Goal: Task Accomplishment & Management: Use online tool/utility

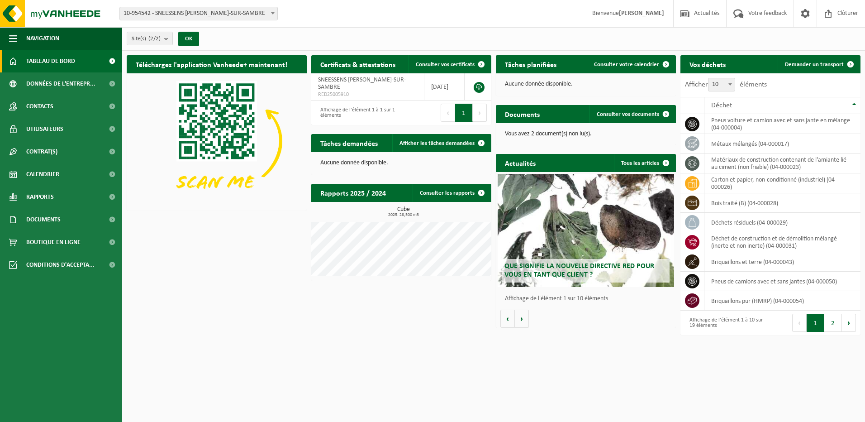
click at [325, 113] on div "Affichage de l'élément 1 à 1 sur 1 éléments" at bounding box center [356, 113] width 81 height 20
click at [353, 111] on div "Affichage de l'élément 1 à 1 sur 1 éléments" at bounding box center [356, 113] width 81 height 20
drag, startPoint x: 353, startPoint y: 111, endPoint x: 411, endPoint y: 113, distance: 57.1
click at [411, 113] on div "Premier Précédent 1 Suivant Dernier" at bounding box center [446, 112] width 90 height 24
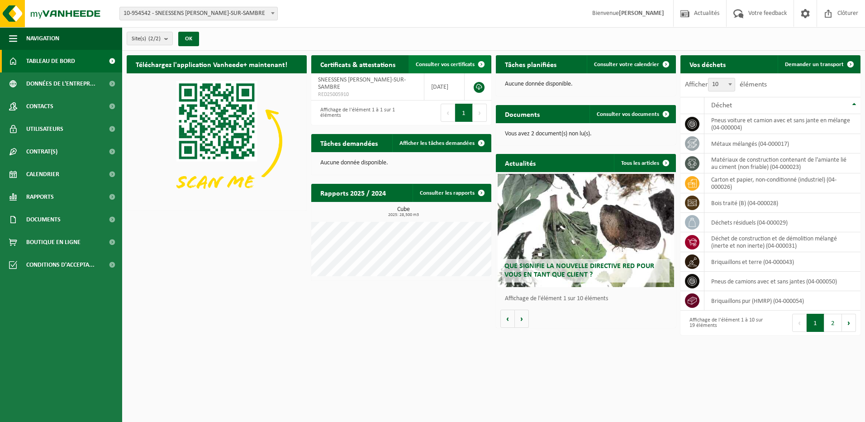
click at [446, 64] on span "Consulter vos certificats" at bounding box center [445, 65] width 59 height 6
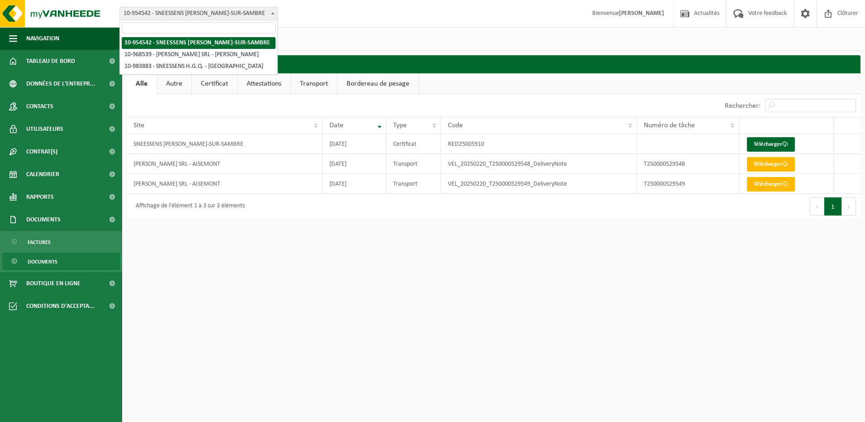
click at [274, 13] on b at bounding box center [273, 13] width 4 height 2
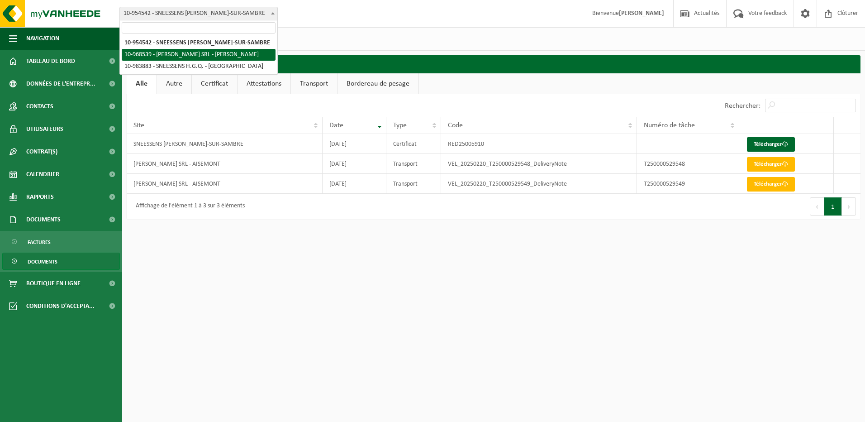
select select "154336"
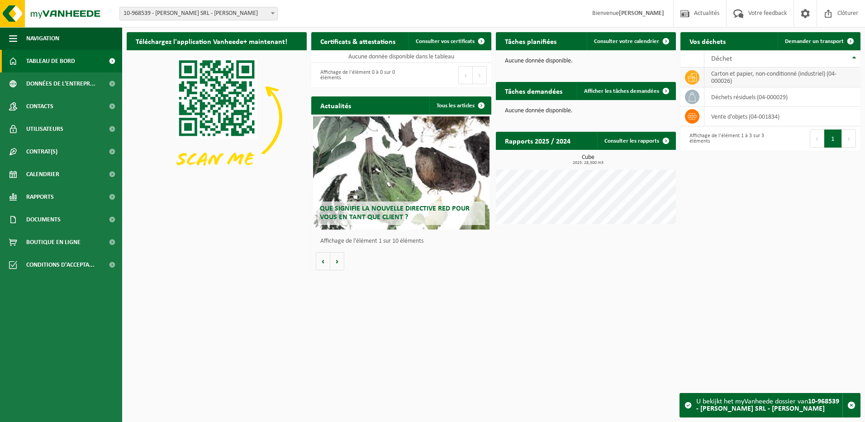
click at [754, 78] on td "carton et papier, non-conditionné (industriel) (04-000026)" at bounding box center [783, 77] width 156 height 20
click at [692, 75] on icon at bounding box center [692, 77] width 9 height 9
click at [810, 39] on span "Demander un transport" at bounding box center [814, 41] width 59 height 6
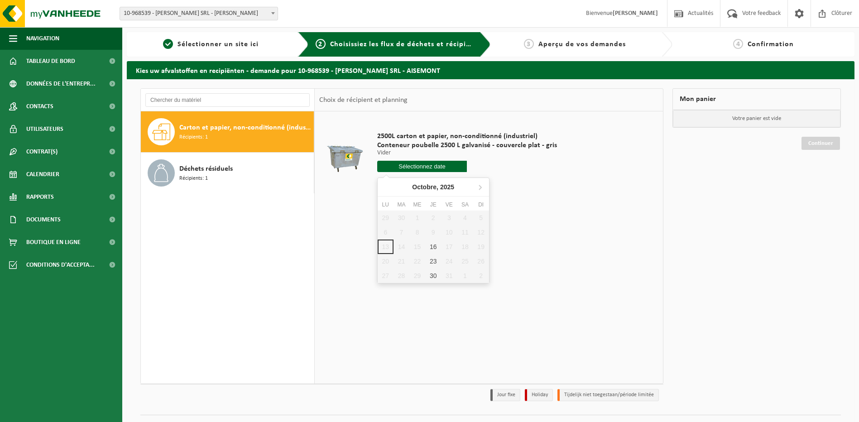
click at [433, 166] on input "text" at bounding box center [422, 166] width 90 height 11
click at [432, 243] on div "16" at bounding box center [433, 246] width 16 height 14
type input "à partir de 2025-10-16"
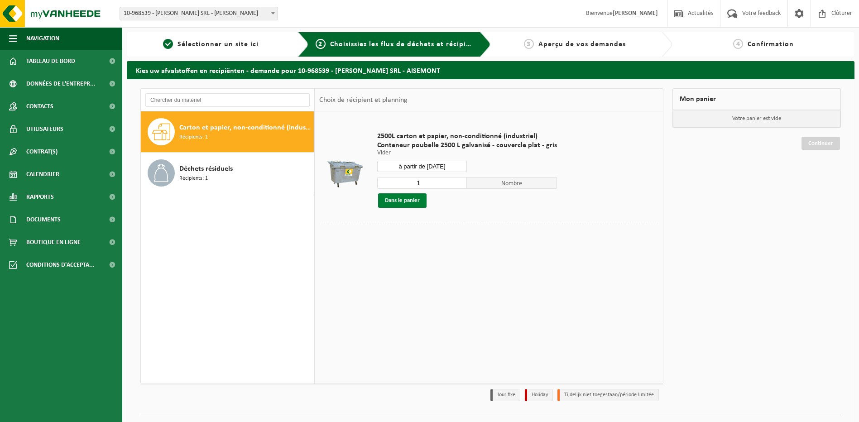
click at [401, 199] on button "Dans le panier" at bounding box center [402, 200] width 48 height 14
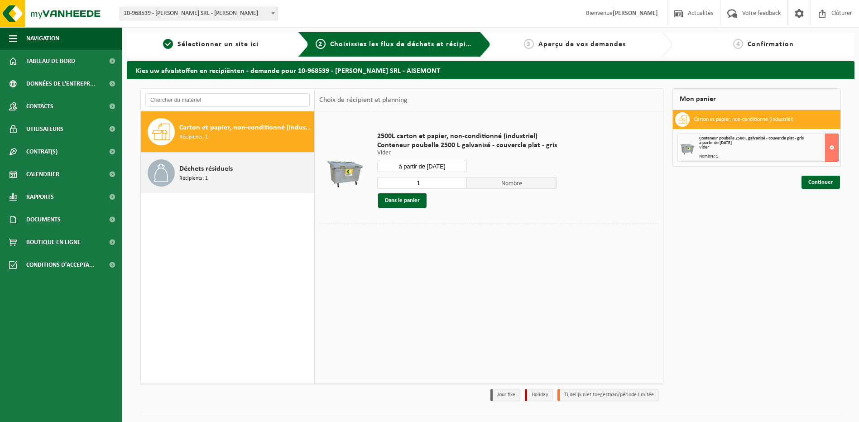
click at [202, 171] on span "Déchets résiduels" at bounding box center [205, 168] width 53 height 11
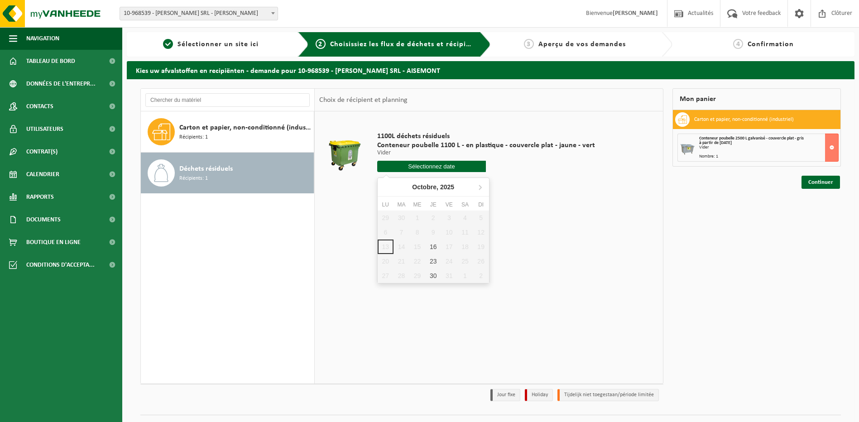
click at [442, 169] on input "text" at bounding box center [431, 166] width 109 height 11
click at [432, 244] on div "16" at bounding box center [433, 246] width 16 height 14
type input "à partir de 2025-10-16"
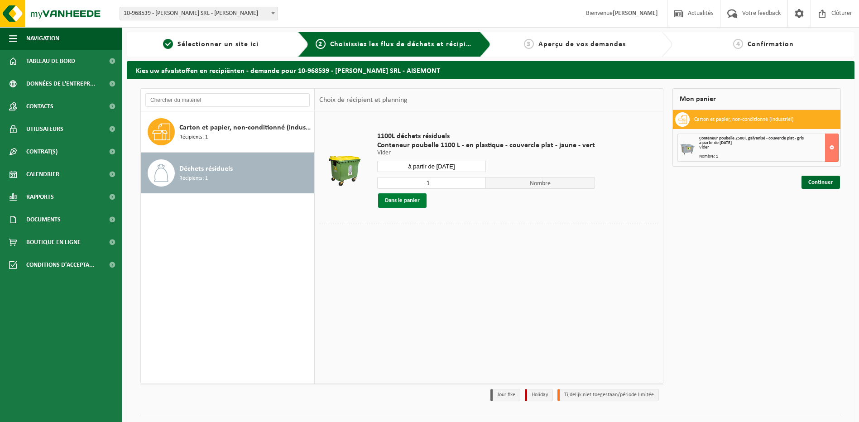
click at [397, 200] on button "Dans le panier" at bounding box center [402, 200] width 48 height 14
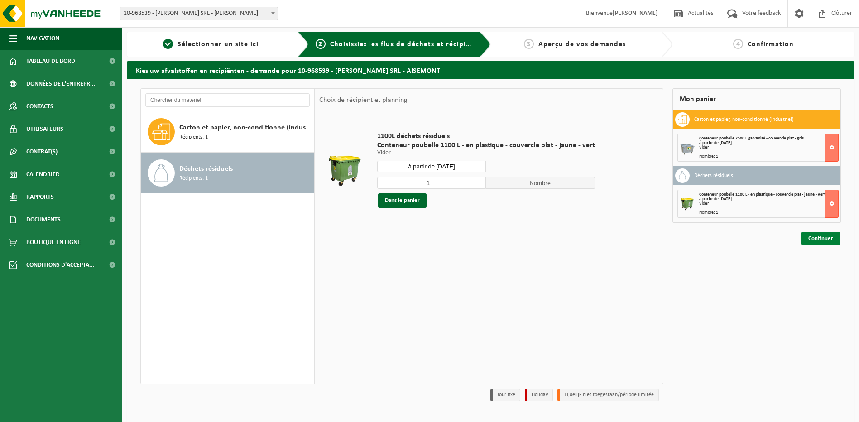
click at [813, 237] on link "Continuer" at bounding box center [820, 238] width 38 height 13
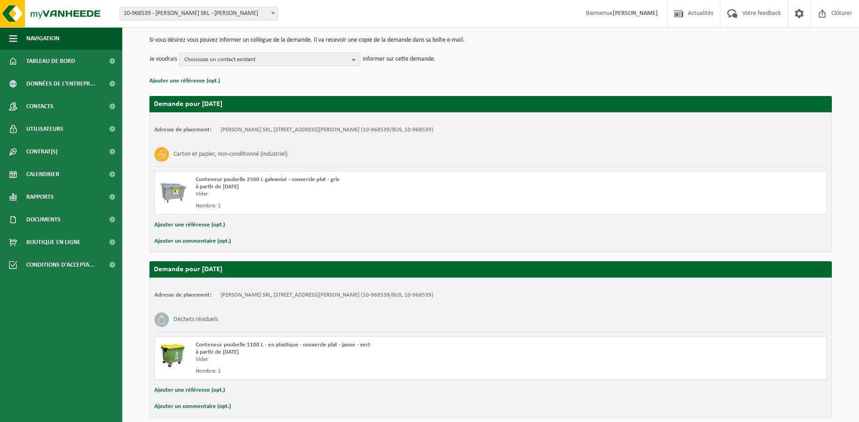
scroll to position [132, 0]
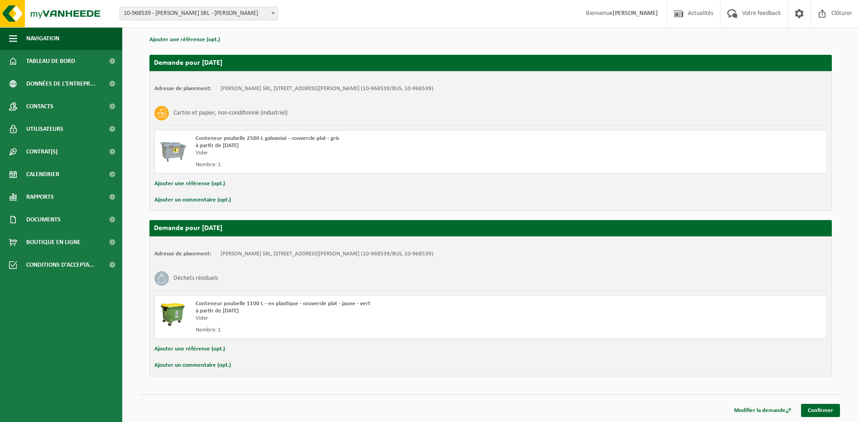
click at [194, 199] on button "Ajouter un commentaire (opt.)" at bounding box center [192, 200] width 76 height 12
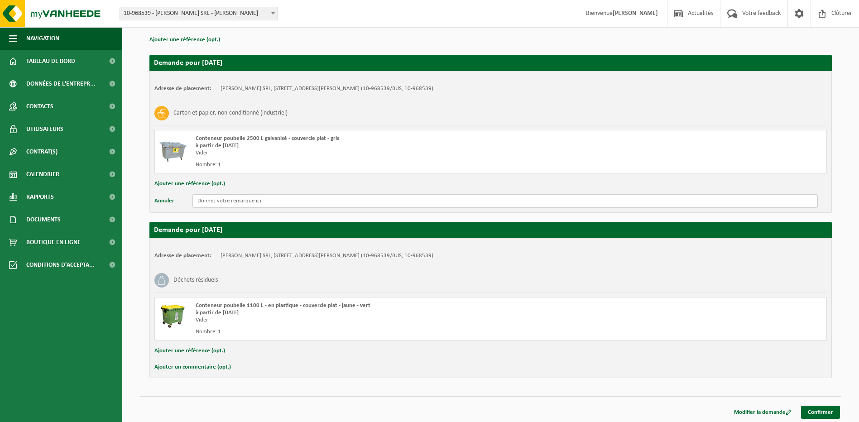
click at [195, 198] on input "text" at bounding box center [504, 201] width 625 height 14
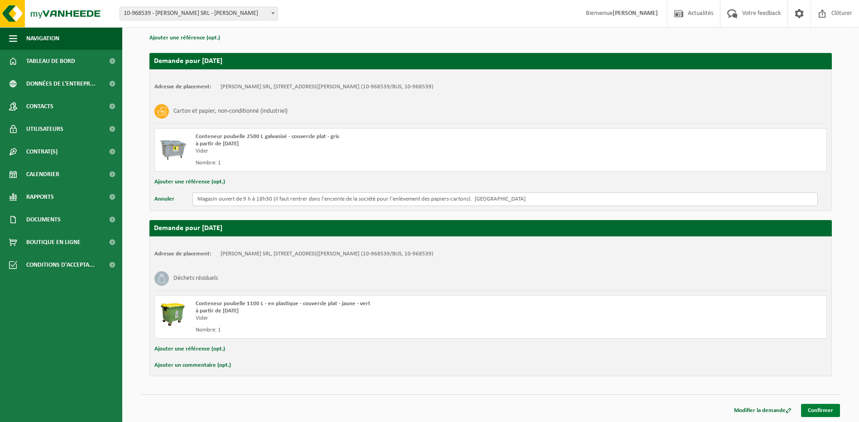
type input "Magasin ouvert de 9 h à 18h30 (il faut rentrer dans l'enceinte de la société po…"
click at [825, 410] on link "Confirmer" at bounding box center [820, 410] width 39 height 13
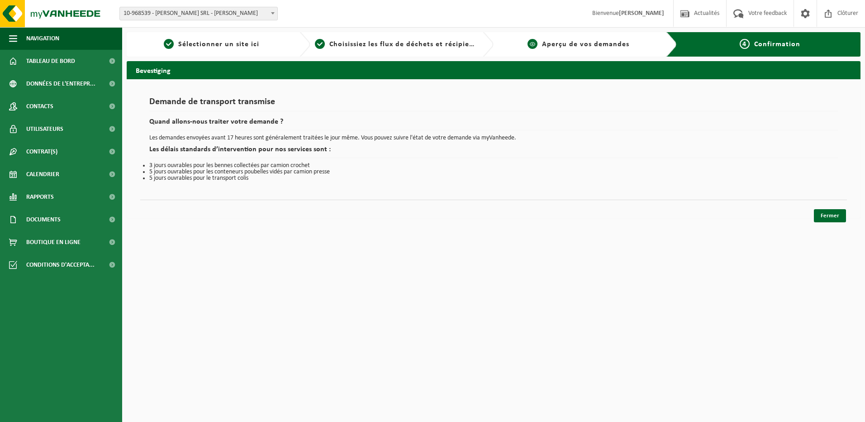
click at [557, 44] on span "Aperçu de vos demandes" at bounding box center [585, 44] width 87 height 7
